Goal: Task Accomplishment & Management: Manage account settings

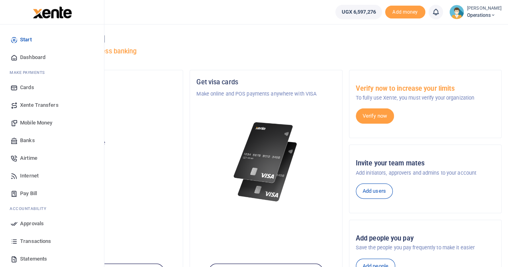
click at [33, 122] on span "Mobile Money" at bounding box center [36, 123] width 32 height 8
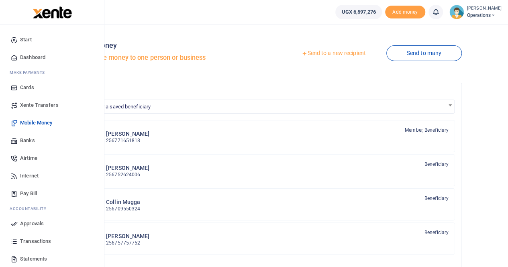
scroll to position [37, 0]
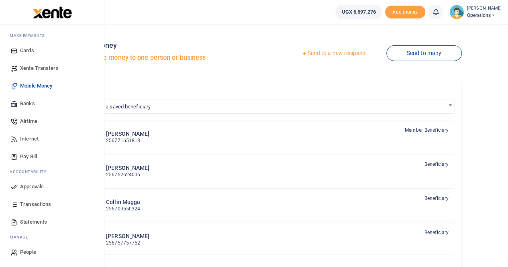
click at [32, 202] on span "Transactions" at bounding box center [35, 204] width 31 height 8
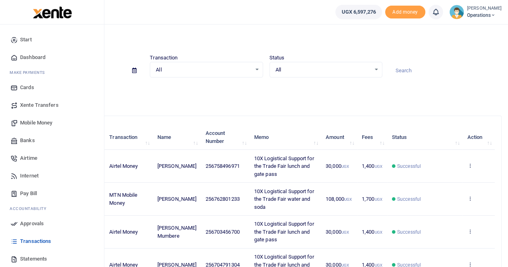
click at [34, 121] on span "Mobile Money" at bounding box center [36, 123] width 32 height 8
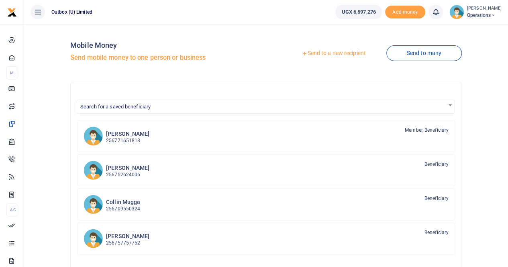
click at [345, 53] on link "Send to a new recipient" at bounding box center [333, 53] width 105 height 14
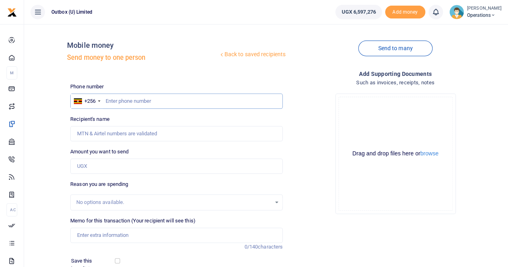
click at [116, 105] on input "text" at bounding box center [176, 101] width 212 height 15
type input "779531603"
type input "Violet Nakiggwe"
type input "779531603"
click at [91, 169] on input "Amount you want to send" at bounding box center [176, 166] width 212 height 15
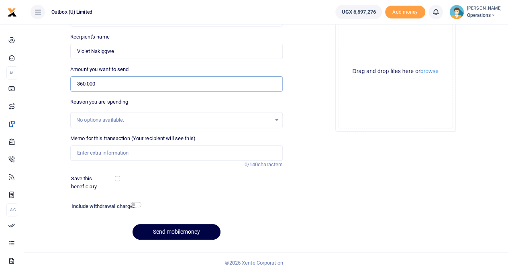
scroll to position [83, 0]
type input "360,000"
click at [99, 152] on input "Memo for this transaction (Your recipient will see this)" at bounding box center [176, 152] width 212 height 15
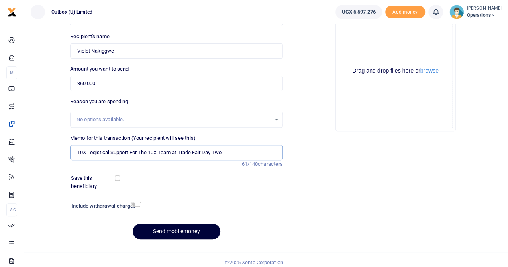
type input "10X Logistical Support For The 10X Team at Trade Fair Day Two"
click at [176, 228] on button "Send mobilemoney" at bounding box center [177, 232] width 88 height 16
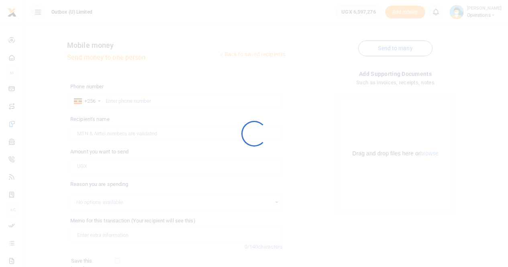
scroll to position [82, 0]
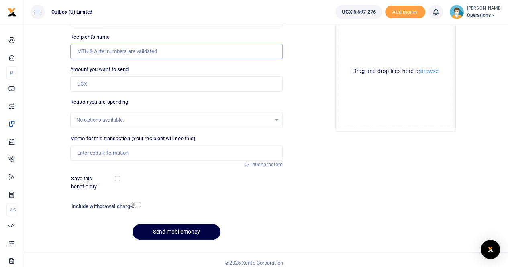
click at [137, 52] on input "Recipient's name" at bounding box center [176, 51] width 212 height 15
type input "7"
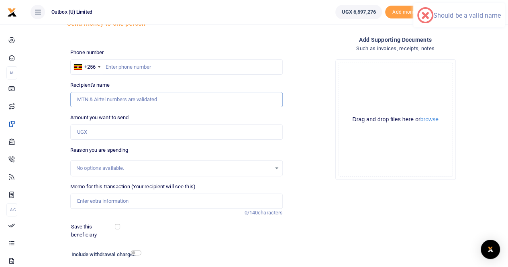
scroll to position [33, 0]
click at [127, 65] on input "text" at bounding box center [176, 67] width 212 height 15
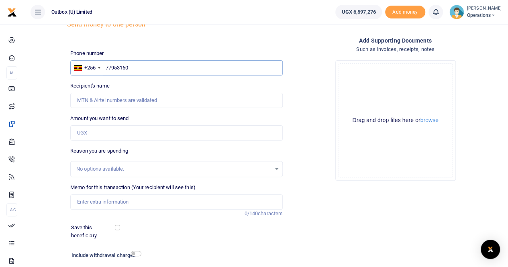
type input "779531603"
type input "Violet Nakiggwe"
type input "779531603"
click at [98, 132] on input "Amount you want to send" at bounding box center [176, 132] width 212 height 15
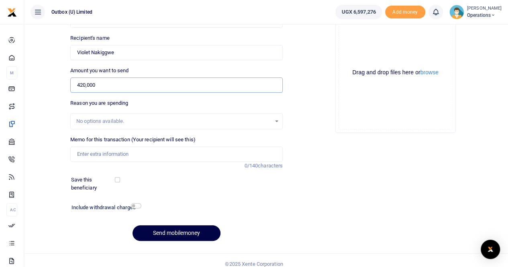
scroll to position [88, 0]
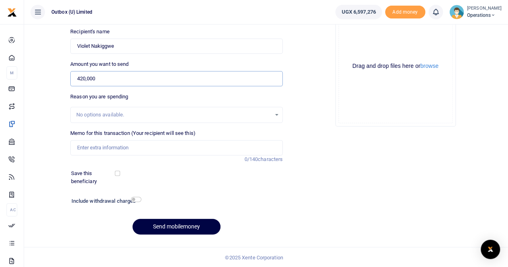
type input "420,000"
click at [87, 151] on input "Memo for this transaction (Your recipient will see this)" at bounding box center [176, 147] width 212 height 15
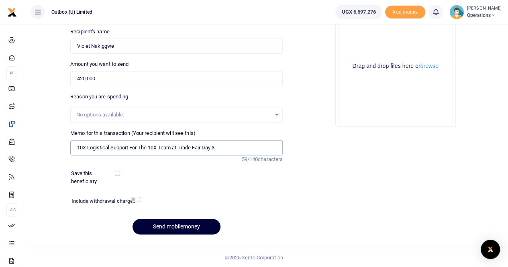
type input "10X Logistical Support For The 10X Team at Trade Fair Day 3"
click at [167, 226] on button "Send mobilemoney" at bounding box center [177, 227] width 88 height 16
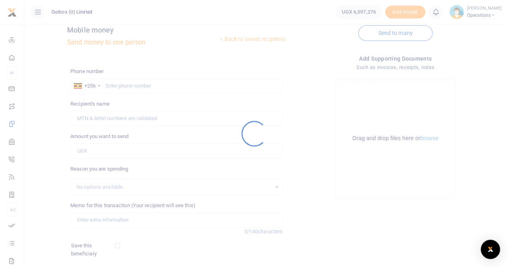
scroll to position [15, 0]
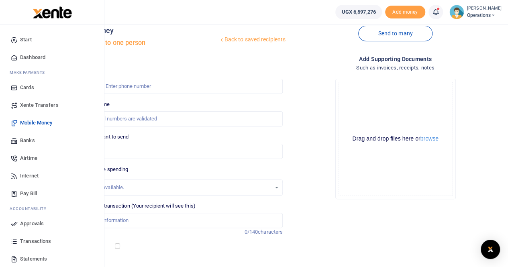
click at [33, 57] on span "Dashboard" at bounding box center [32, 57] width 25 height 8
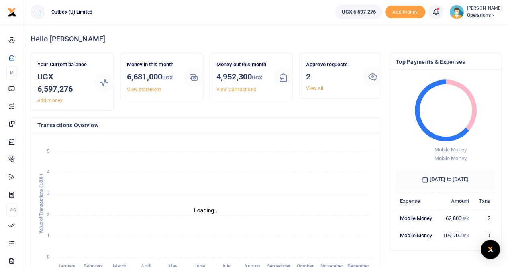
scroll to position [6, 6]
click at [314, 90] on link "View all" at bounding box center [314, 89] width 17 height 6
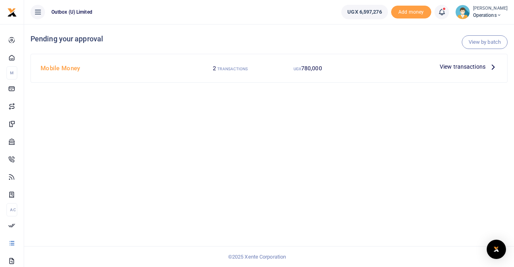
click at [463, 67] on span "View transactions" at bounding box center [463, 66] width 46 height 9
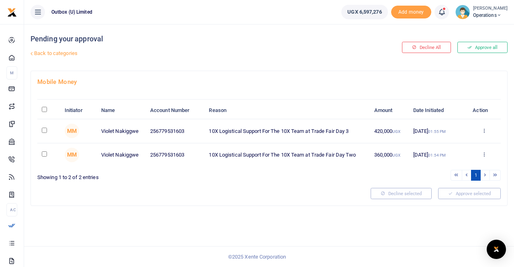
click at [44, 109] on input "\a \a : activate to sort column descending" at bounding box center [44, 109] width 5 height 5
checkbox input "true"
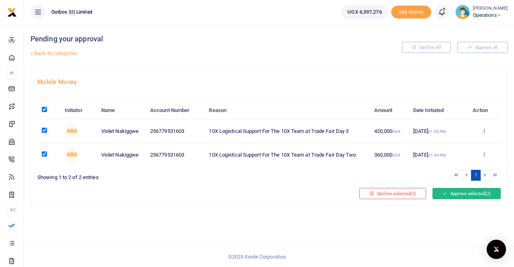
click at [455, 190] on button "Approve selected (2)" at bounding box center [467, 193] width 68 height 11
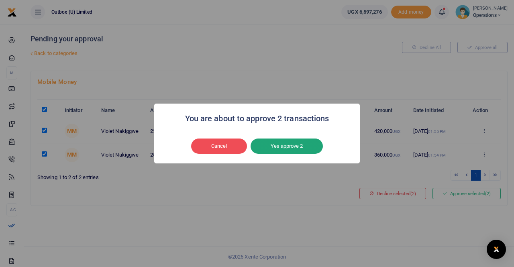
click at [292, 146] on button "Yes approve 2" at bounding box center [287, 146] width 72 height 15
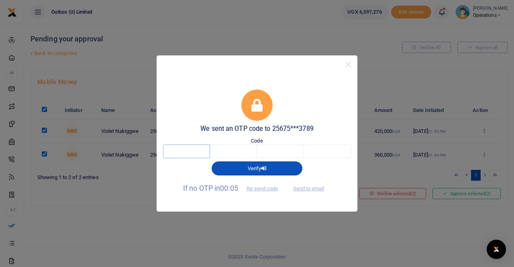
click at [190, 152] on input "text" at bounding box center [186, 152] width 47 height 14
type input "5"
type input "1"
type input "0"
type input "5"
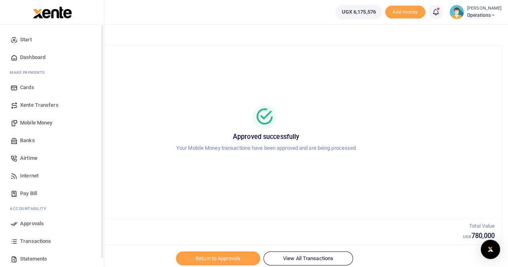
click at [31, 54] on span "Dashboard" at bounding box center [32, 57] width 25 height 8
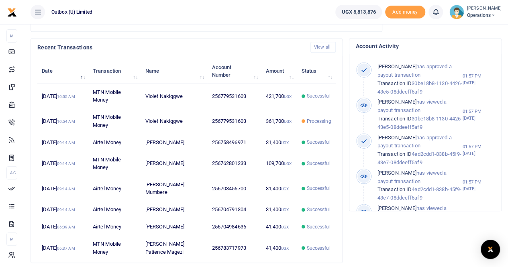
scroll to position [248, 0]
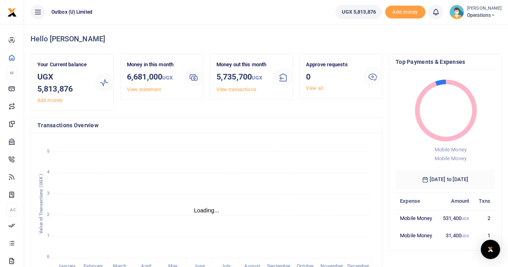
click at [485, 16] on span "Operations" at bounding box center [484, 15] width 35 height 7
click at [467, 57] on link "Logout" at bounding box center [464, 58] width 63 height 11
